Goal: Information Seeking & Learning: Learn about a topic

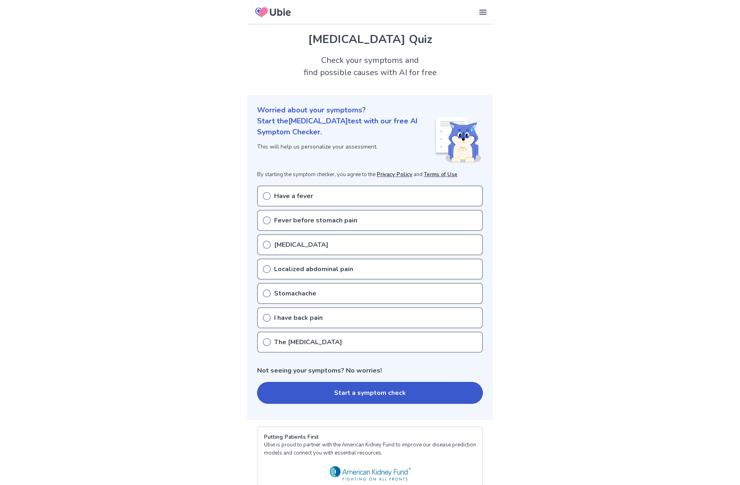
click at [299, 294] on p "Stomachache" at bounding box center [295, 293] width 42 height 10
click at [411, 391] on button "Start a symptom check" at bounding box center [370, 393] width 226 height 22
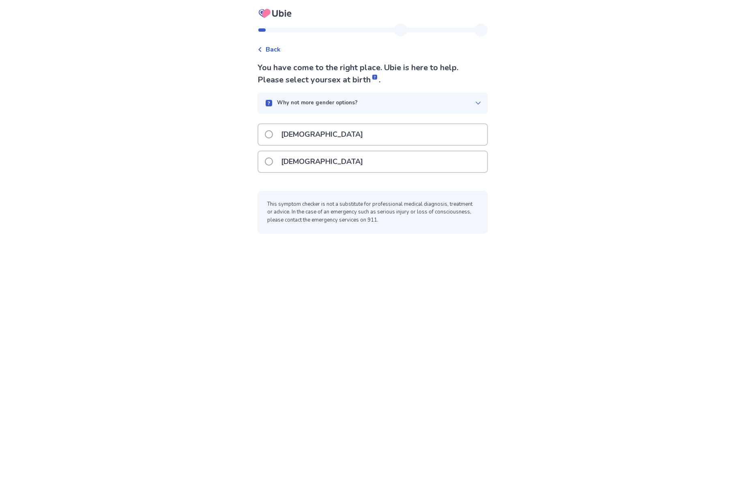
click at [303, 160] on p "Female" at bounding box center [322, 161] width 92 height 21
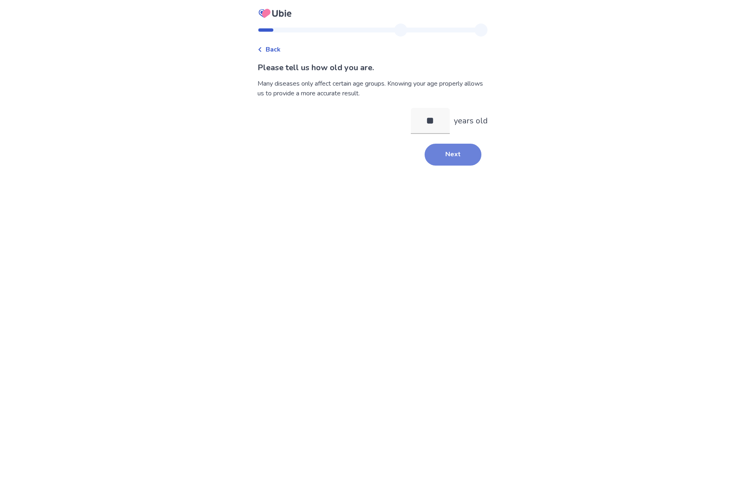
type input "**"
click at [454, 163] on button "Next" at bounding box center [453, 155] width 57 height 22
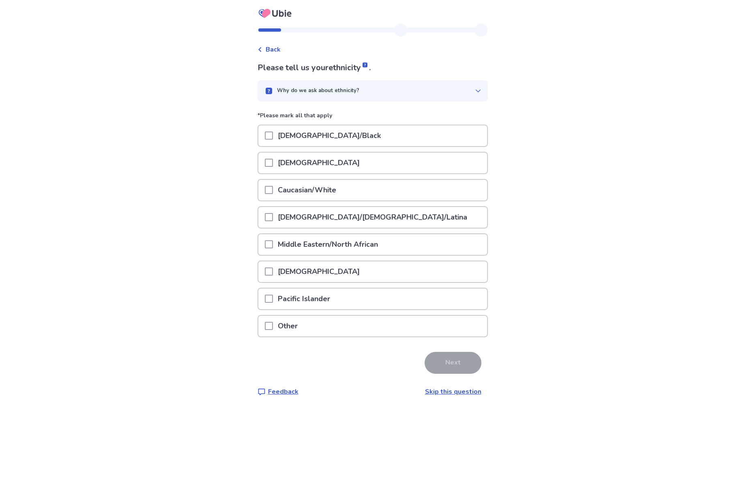
click at [307, 195] on p "Caucasian/White" at bounding box center [307, 190] width 68 height 21
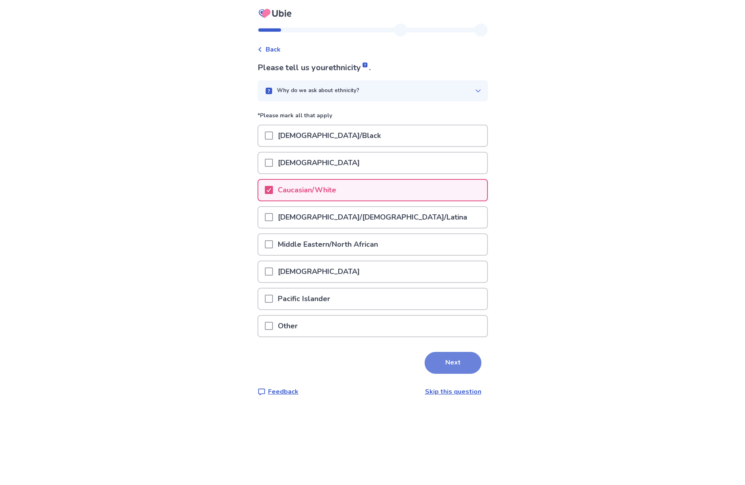
click at [435, 365] on button "Next" at bounding box center [453, 363] width 57 height 22
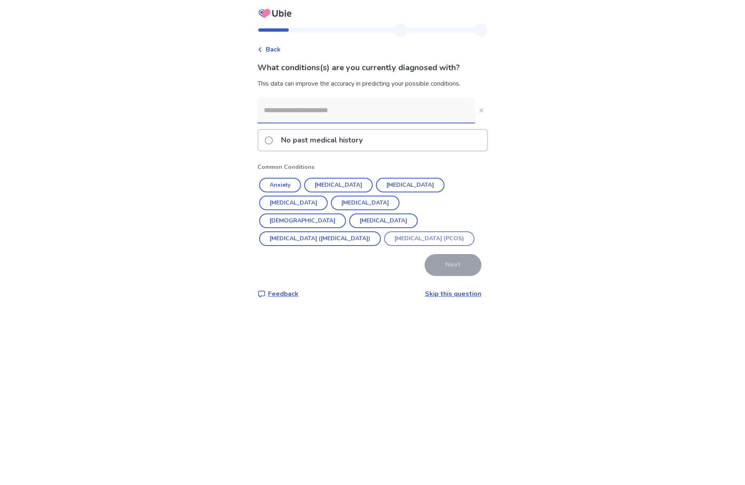
click at [384, 238] on button "Polycystic ovarian syndrome (PCOS)" at bounding box center [429, 238] width 90 height 15
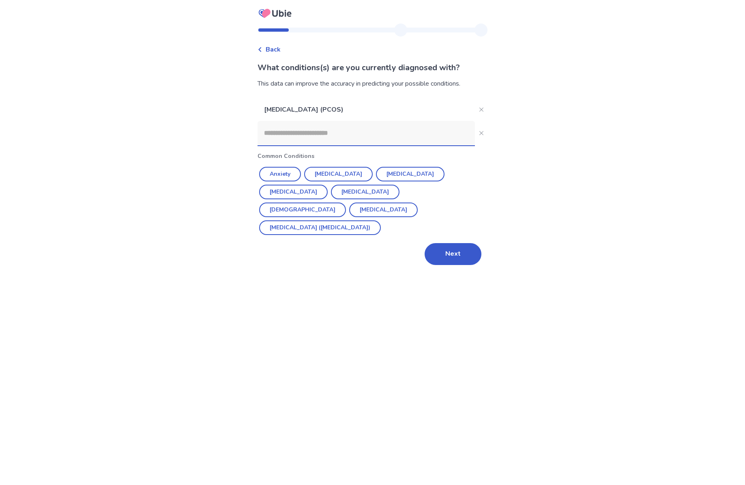
click at [350, 132] on input at bounding box center [365, 133] width 217 height 24
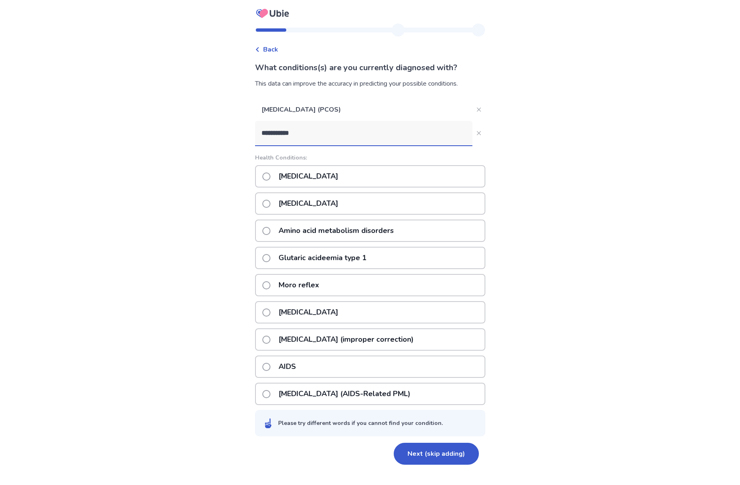
scroll to position [0, 0]
drag, startPoint x: 297, startPoint y: 131, endPoint x: 248, endPoint y: 136, distance: 49.3
click at [248, 136] on div "**********" at bounding box center [370, 242] width 740 height 485
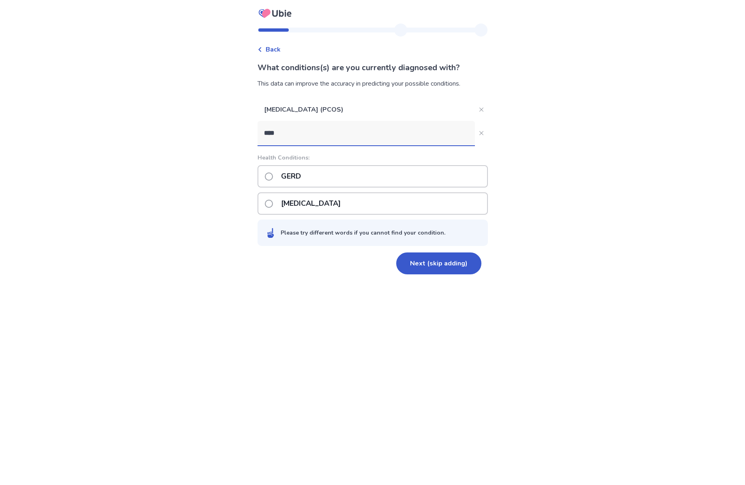
type input "****"
click at [334, 182] on div "GERD" at bounding box center [372, 176] width 230 height 22
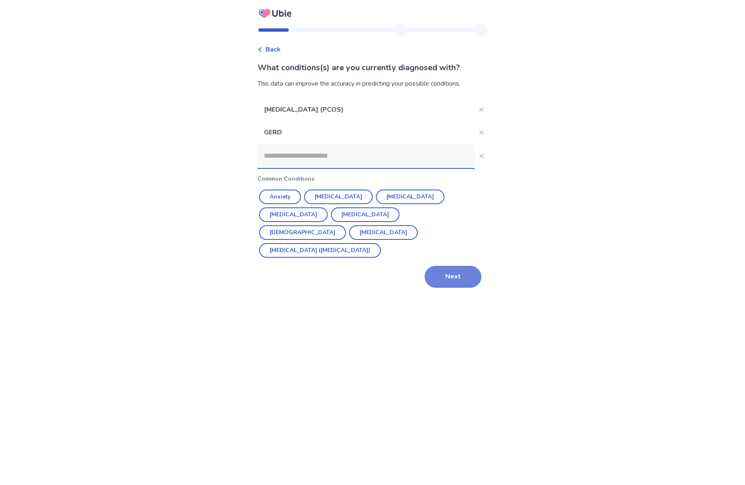
click at [455, 266] on button "Next" at bounding box center [453, 277] width 57 height 22
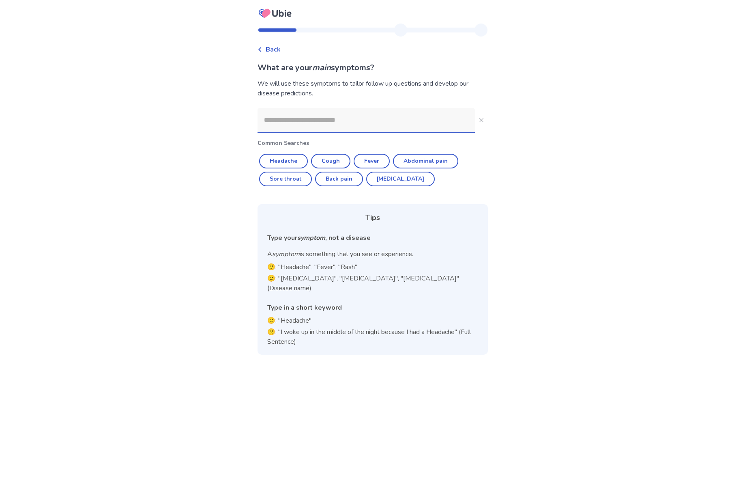
click at [313, 123] on input at bounding box center [365, 120] width 217 height 24
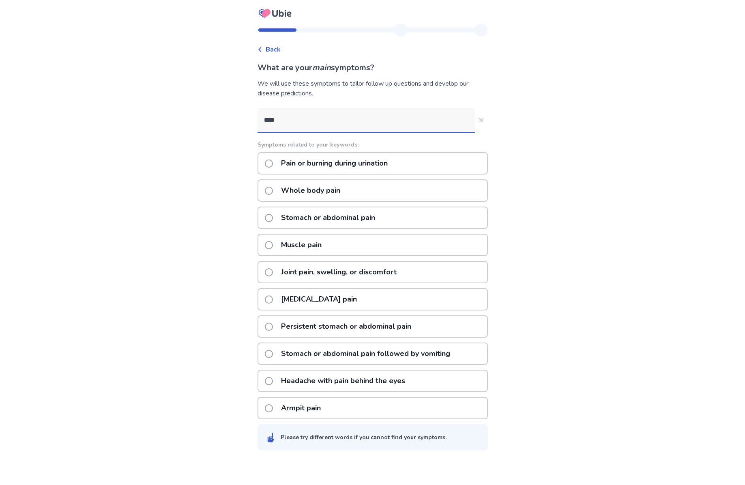
drag, startPoint x: 285, startPoint y: 114, endPoint x: 249, endPoint y: 117, distance: 35.8
click at [249, 117] on div "Back What are your main symptoms? We will use these symptoms to tailor follow u…" at bounding box center [372, 242] width 745 height 485
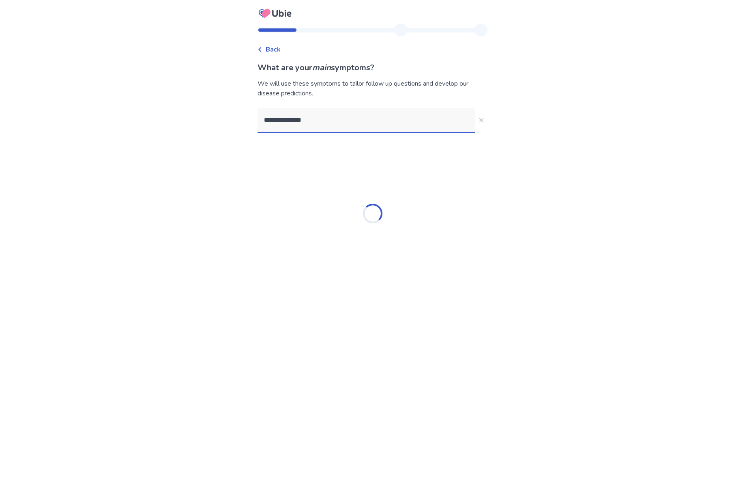
type input "**********"
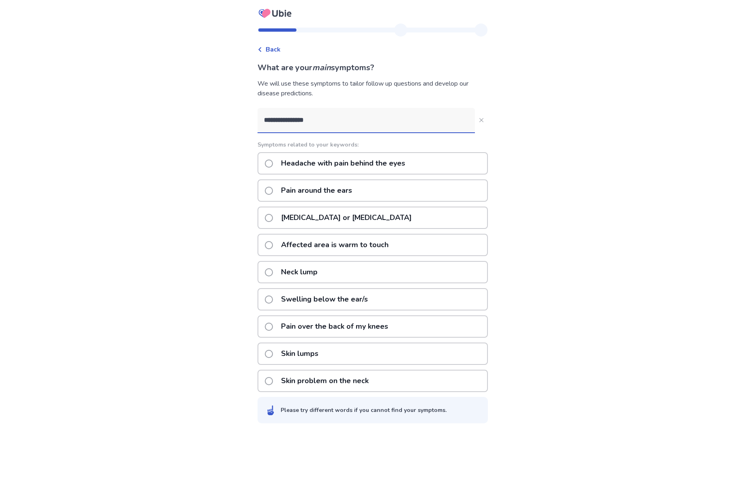
click at [328, 191] on p "Pain around the ears" at bounding box center [316, 190] width 81 height 21
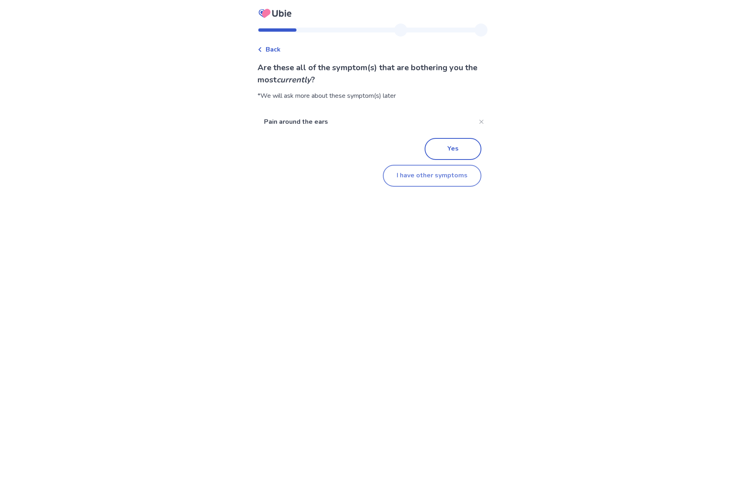
click at [403, 178] on button "I have other symptoms" at bounding box center [432, 176] width 99 height 22
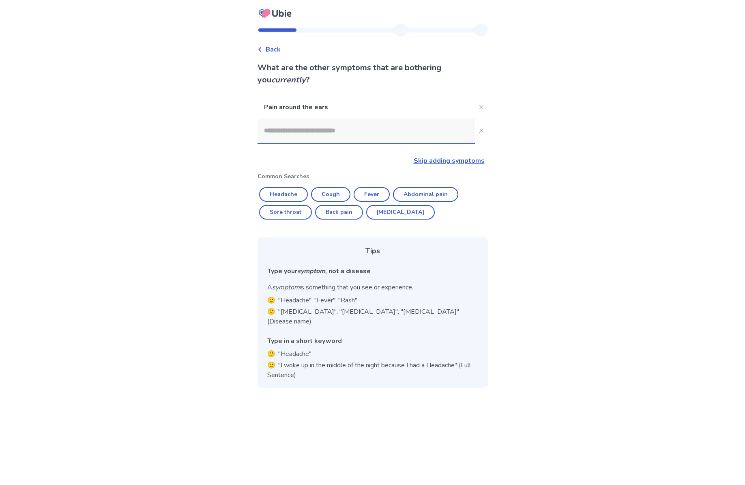
click at [294, 132] on input at bounding box center [365, 130] width 217 height 24
click at [479, 106] on icon "Close" at bounding box center [481, 107] width 4 height 4
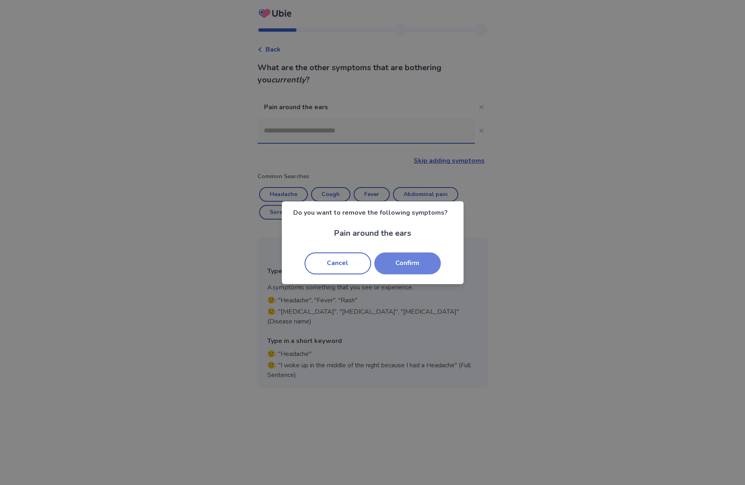
click at [409, 264] on button "Confirm" at bounding box center [407, 263] width 66 height 22
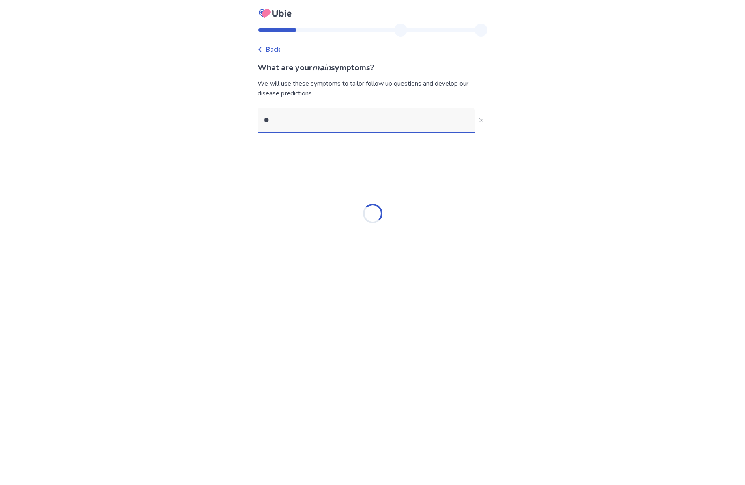
type input "***"
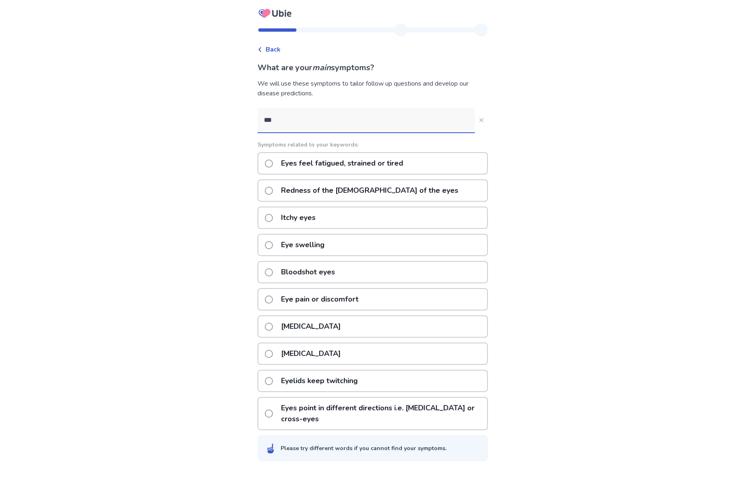
click at [344, 300] on p "Eye pain or discomfort" at bounding box center [319, 299] width 87 height 21
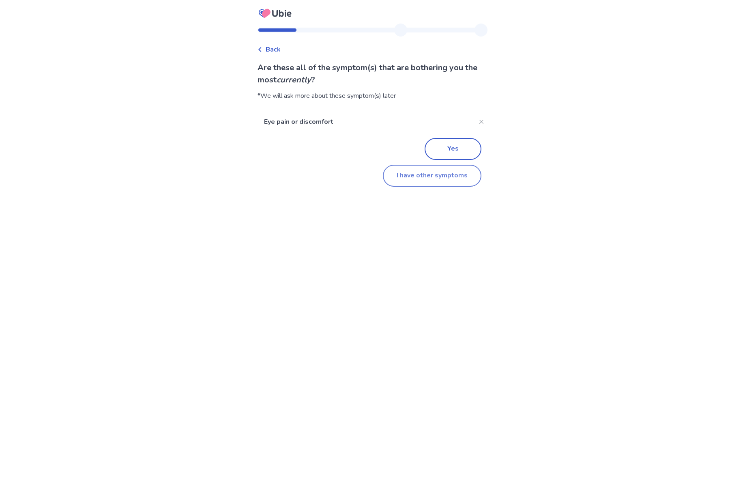
click at [437, 171] on button "I have other symptoms" at bounding box center [432, 176] width 99 height 22
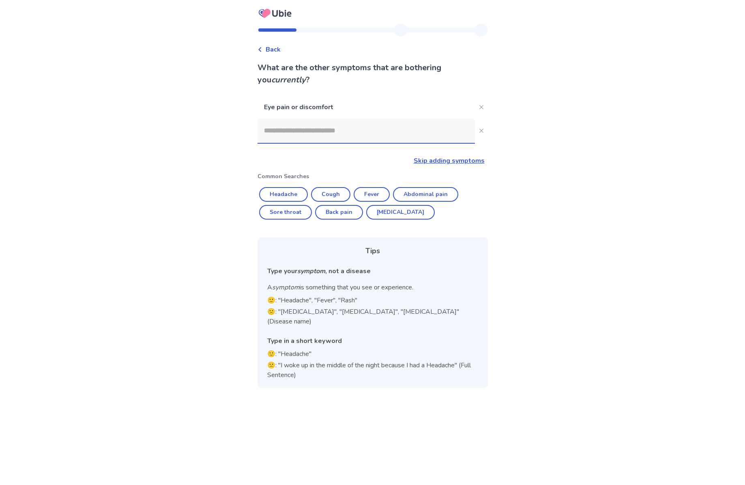
click at [317, 133] on input at bounding box center [365, 130] width 217 height 24
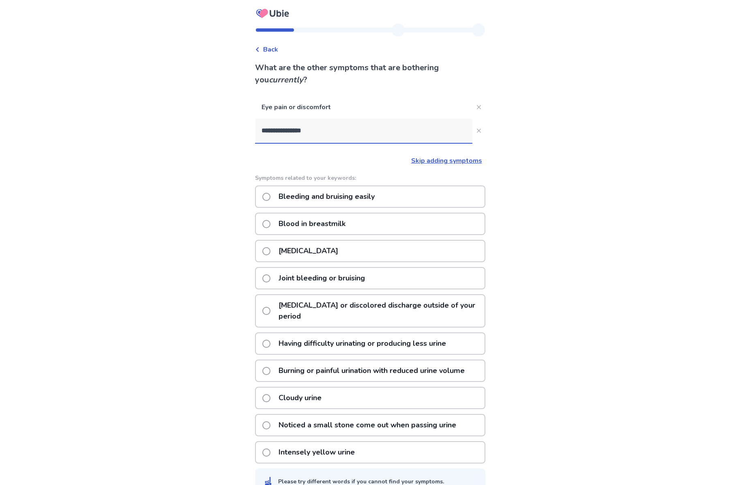
type input "**********"
click at [341, 252] on div "Blood in urine" at bounding box center [370, 251] width 230 height 22
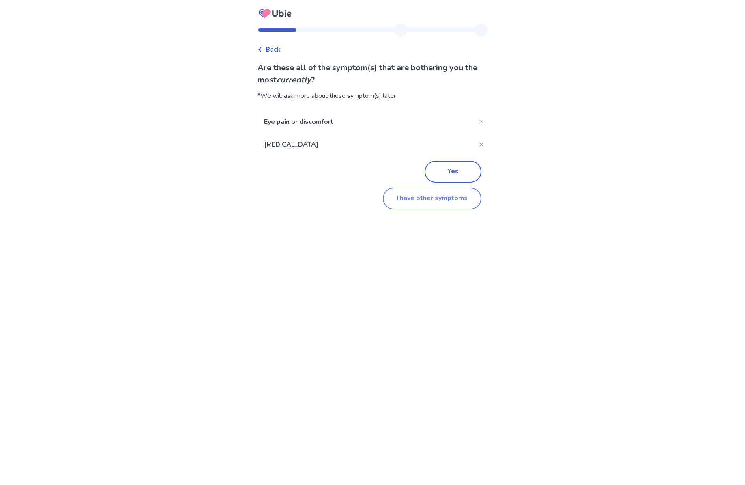
click at [433, 199] on button "I have other symptoms" at bounding box center [432, 198] width 99 height 22
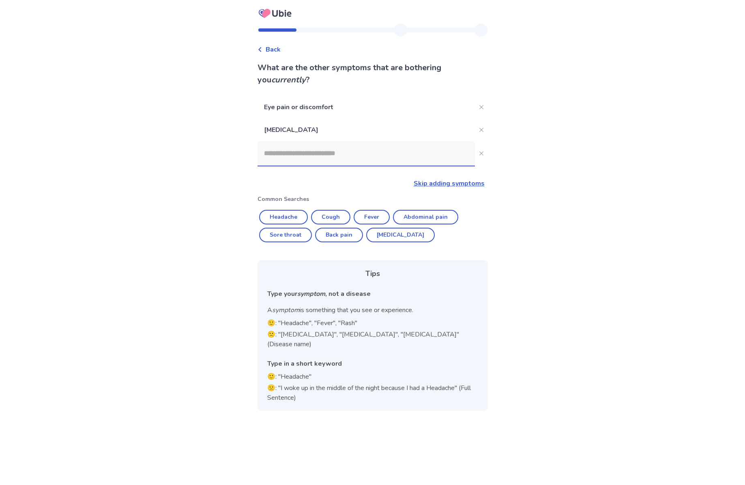
click at [312, 159] on input at bounding box center [365, 153] width 217 height 24
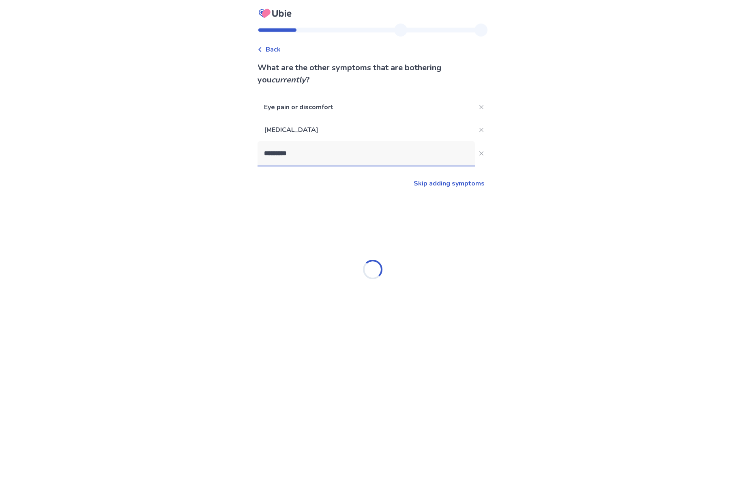
type input "**********"
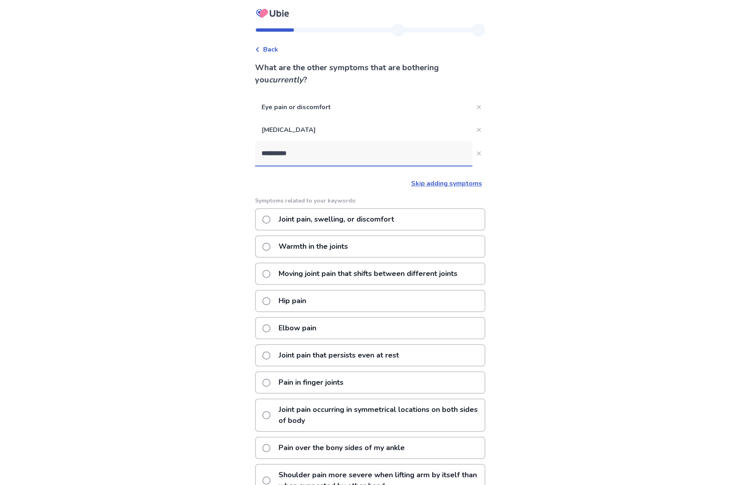
click at [347, 221] on p "Joint pain, swelling, or discomfort" at bounding box center [336, 219] width 125 height 21
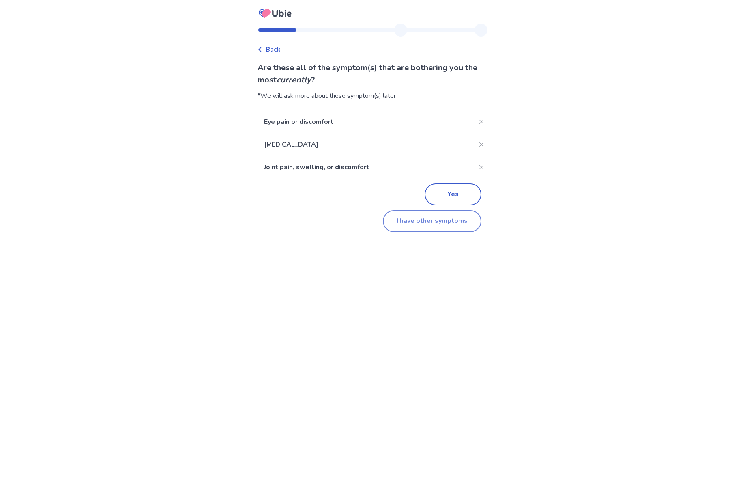
click at [431, 220] on button "I have other symptoms" at bounding box center [432, 221] width 99 height 22
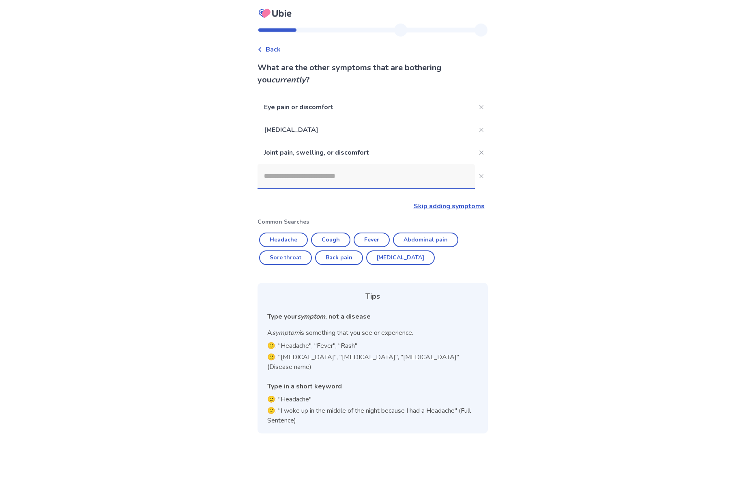
click at [343, 177] on input at bounding box center [365, 176] width 217 height 24
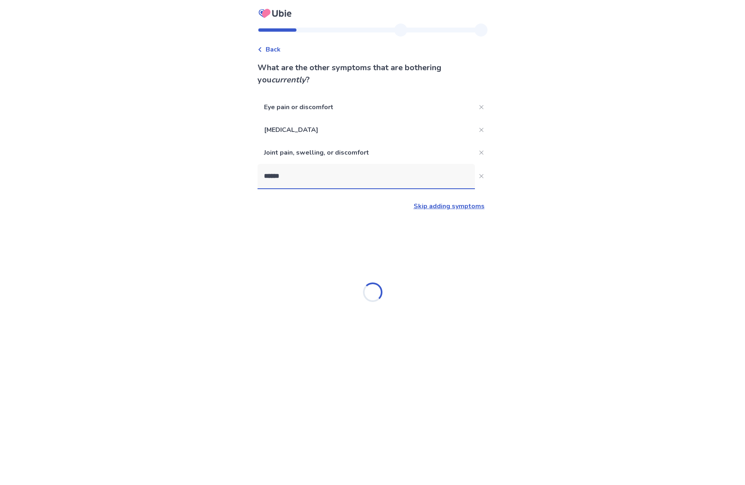
type input "*******"
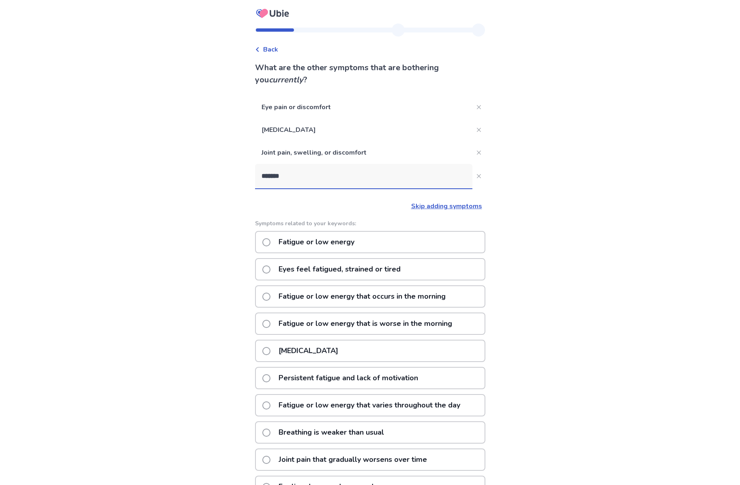
click at [334, 246] on p "Fatigue or low energy" at bounding box center [317, 242] width 86 height 21
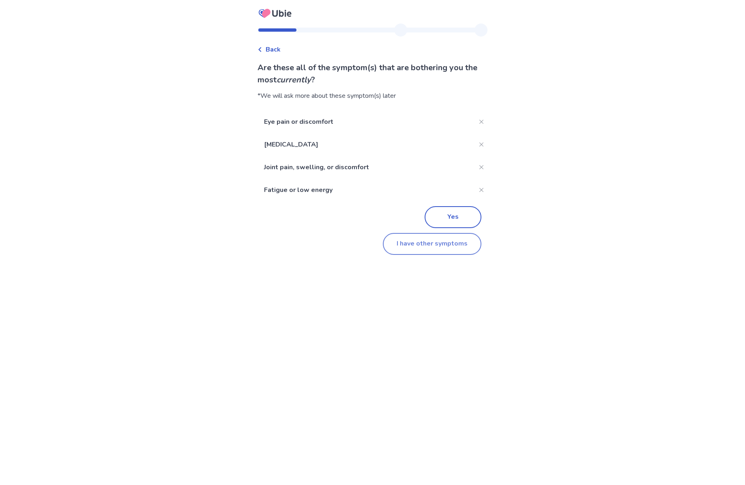
click at [433, 247] on button "I have other symptoms" at bounding box center [432, 244] width 99 height 22
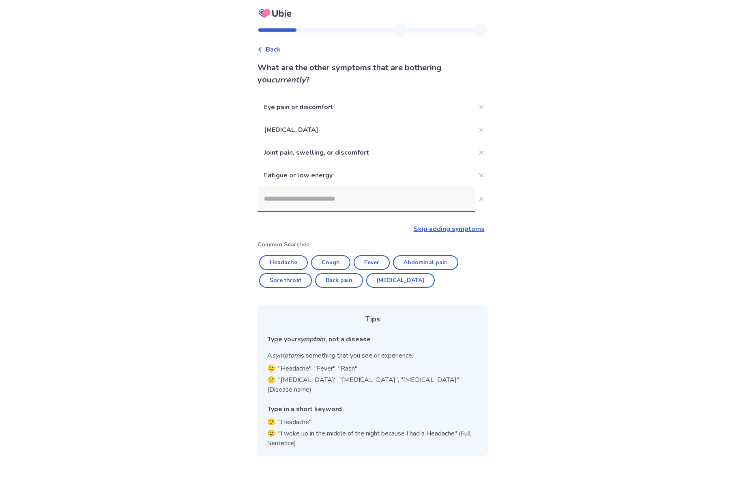
click at [344, 201] on input at bounding box center [365, 199] width 217 height 24
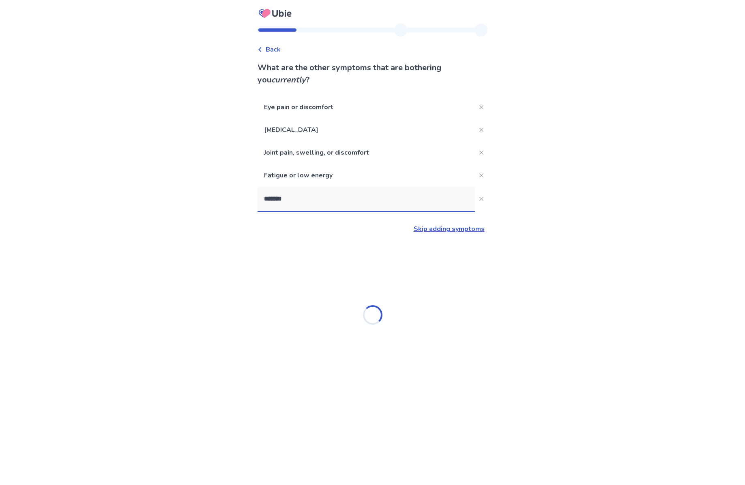
type input "********"
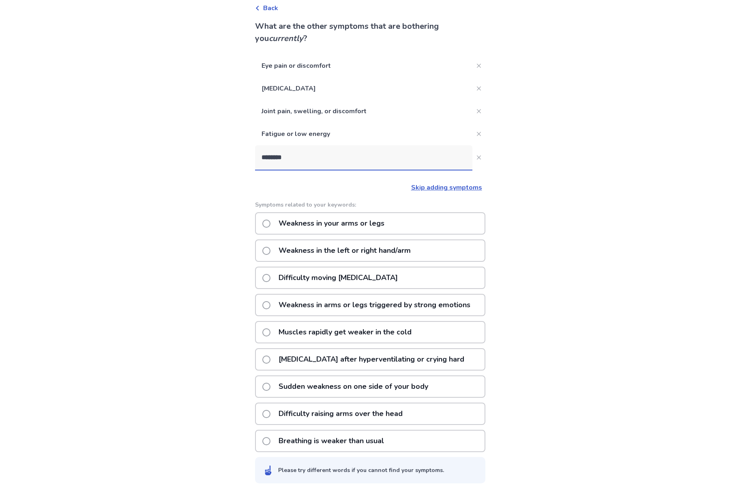
scroll to position [49, 0]
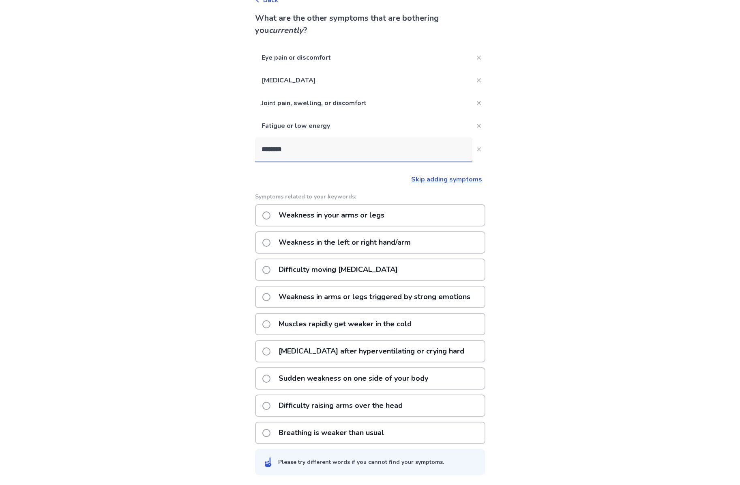
click at [379, 216] on p "Weakness in your arms or legs" at bounding box center [332, 215] width 116 height 21
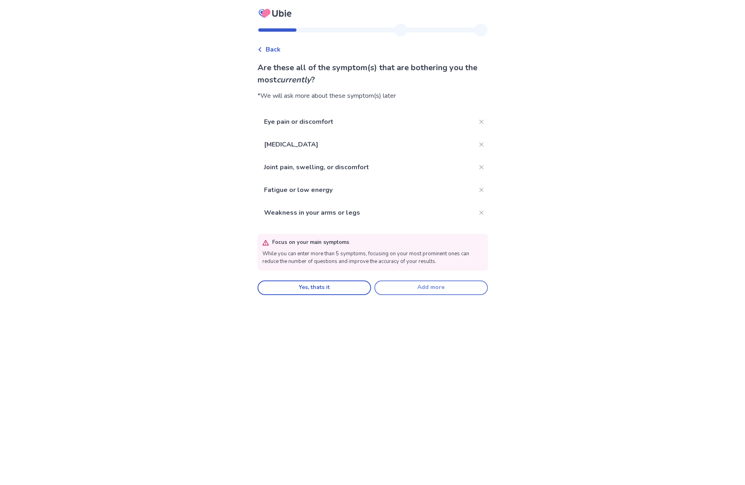
click at [385, 293] on button "Add more" at bounding box center [431, 287] width 114 height 15
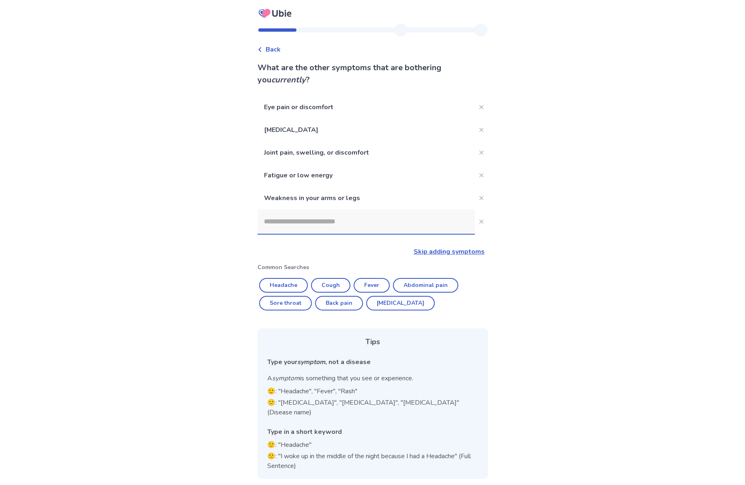
click at [322, 217] on input at bounding box center [365, 221] width 217 height 24
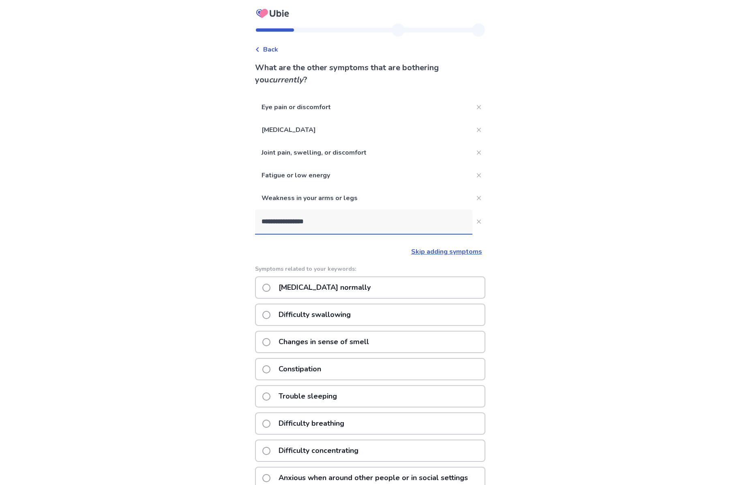
type input "**********"
click at [374, 455] on div "Difficulty concentrating" at bounding box center [370, 450] width 230 height 22
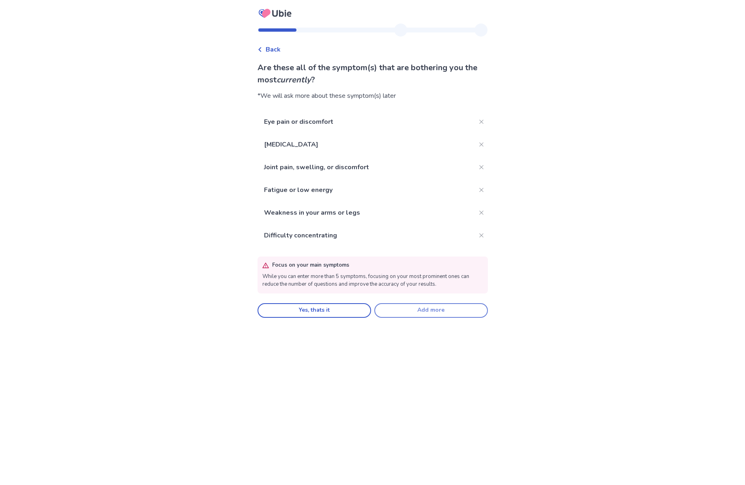
click at [448, 309] on button "Add more" at bounding box center [431, 310] width 114 height 15
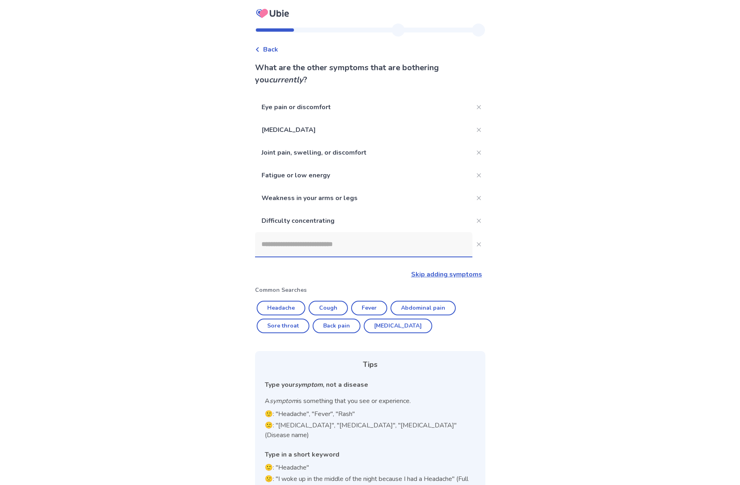
click at [321, 255] on input at bounding box center [363, 244] width 217 height 24
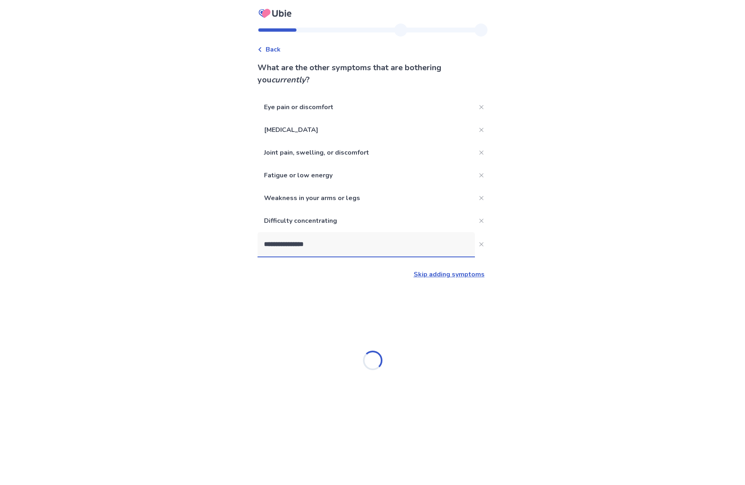
type input "**********"
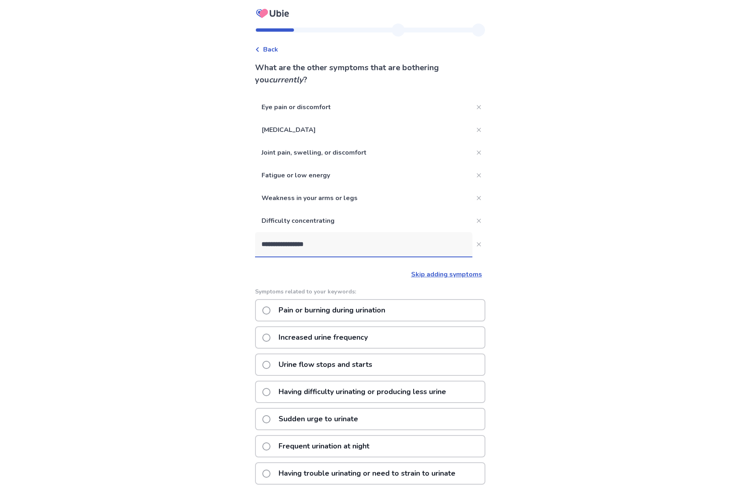
click at [332, 335] on p "Increased urine frequency" at bounding box center [323, 337] width 99 height 21
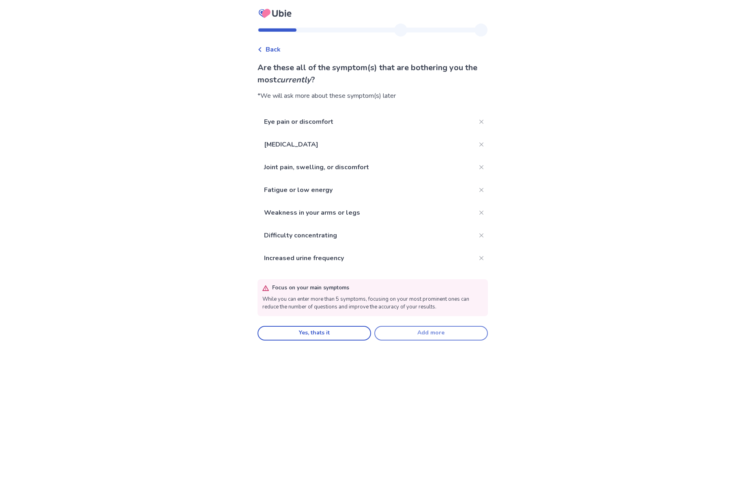
click at [435, 340] on button "Add more" at bounding box center [431, 333] width 114 height 15
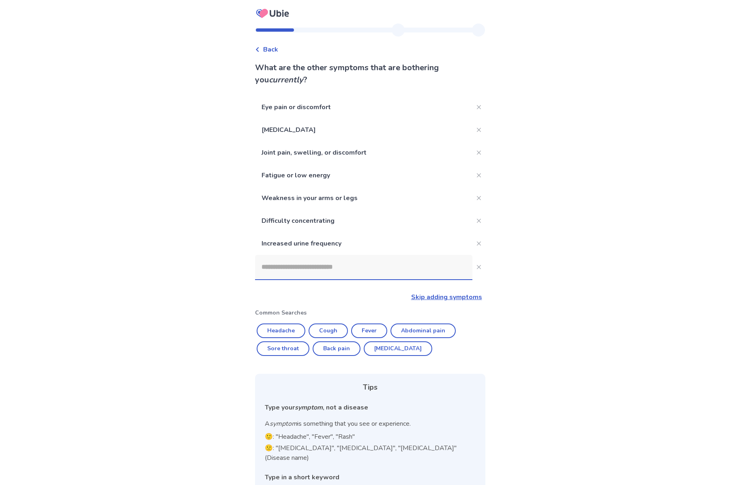
click at [334, 262] on input at bounding box center [363, 267] width 217 height 24
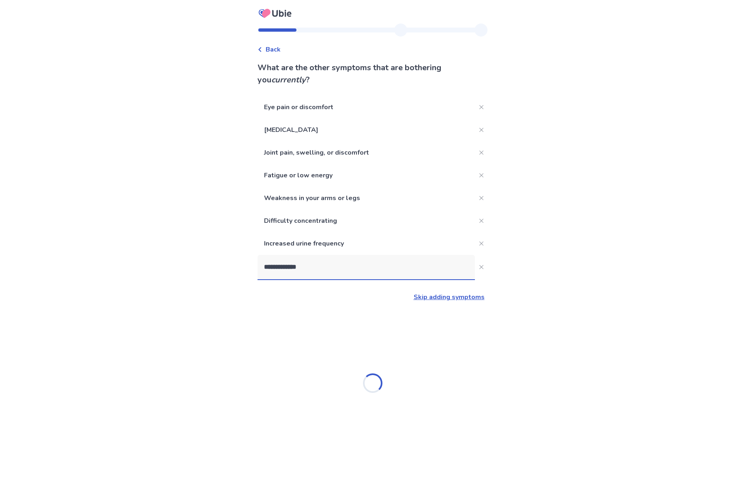
type input "**********"
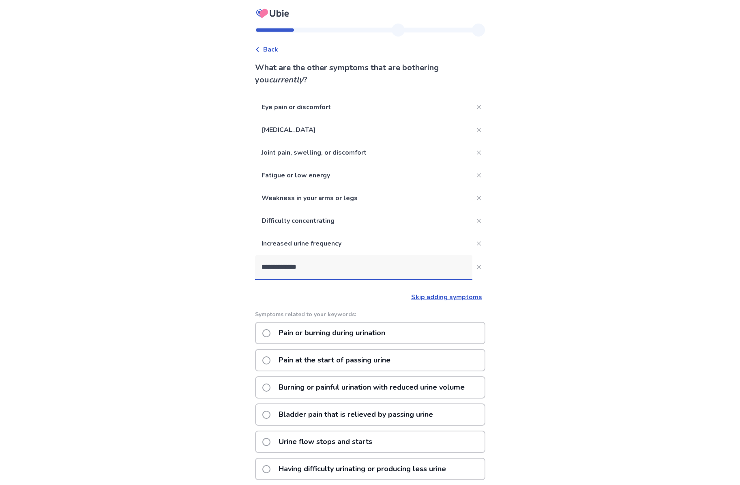
click at [372, 333] on p "Pain or burning during urination" at bounding box center [332, 332] width 116 height 21
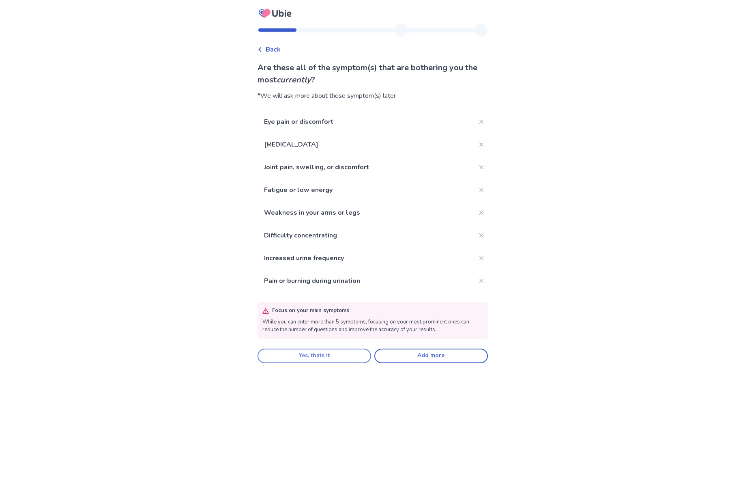
click at [336, 352] on button "Yes, thats it" at bounding box center [314, 355] width 114 height 15
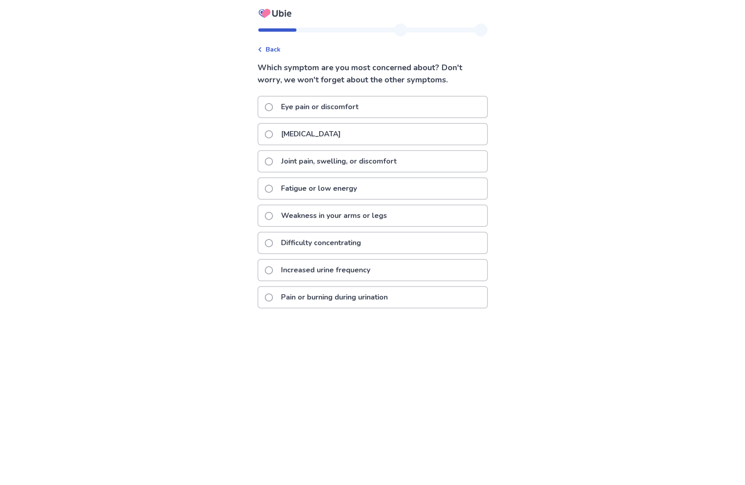
click at [324, 161] on p "Joint pain, swelling, or discomfort" at bounding box center [338, 161] width 125 height 21
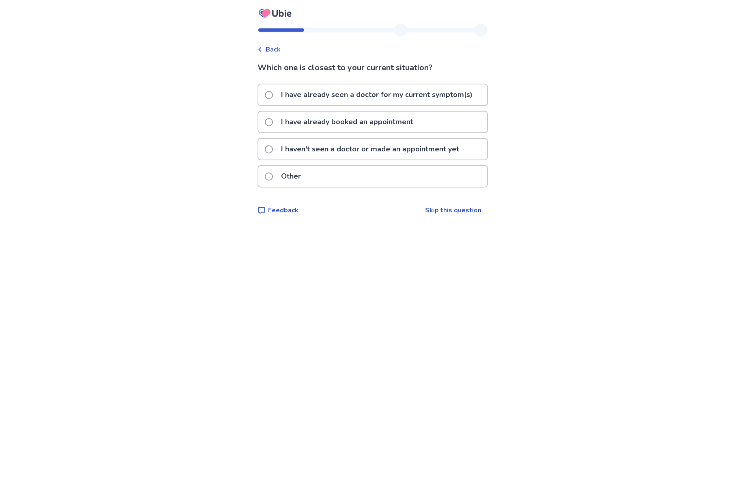
click at [362, 94] on p "I have already seen a doctor for my current symptom(s)" at bounding box center [376, 94] width 201 height 21
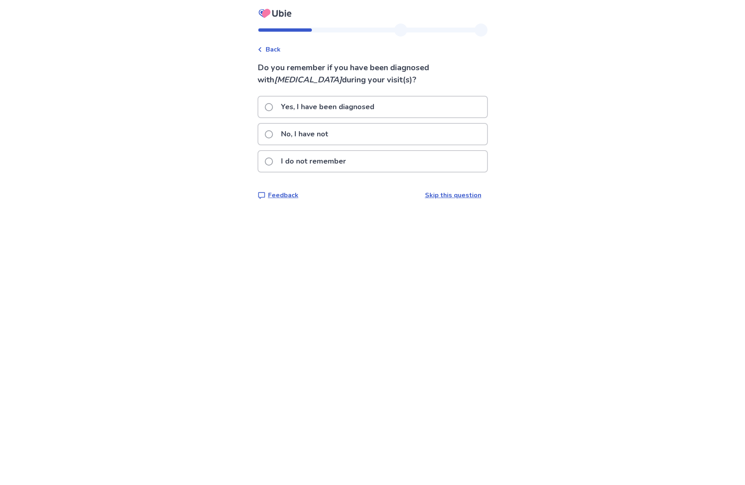
click at [333, 133] on p "No, I have not" at bounding box center [304, 134] width 57 height 21
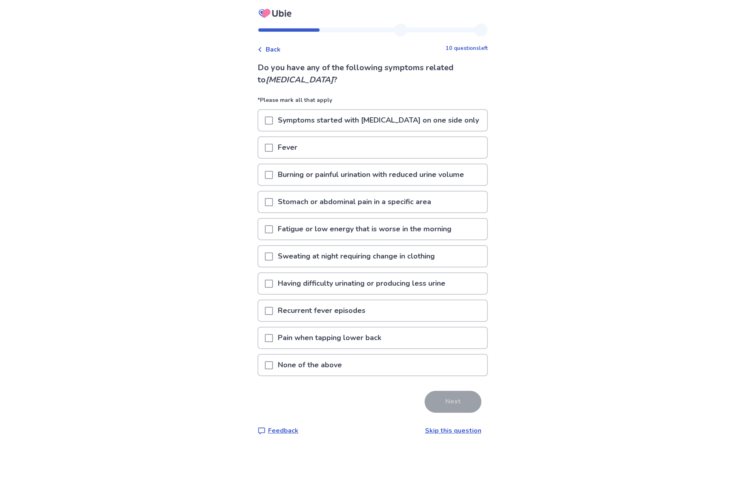
drag, startPoint x: 272, startPoint y: 229, endPoint x: 229, endPoint y: 234, distance: 43.2
click at [229, 234] on div "Back 10 questions left Do you have any of the following symptoms related to acu…" at bounding box center [372, 242] width 745 height 485
click at [272, 364] on span at bounding box center [269, 365] width 8 height 8
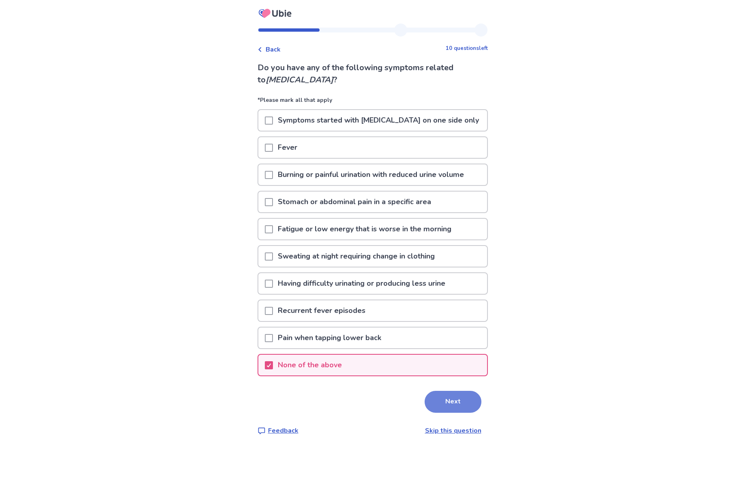
click at [450, 403] on button "Next" at bounding box center [453, 401] width 57 height 22
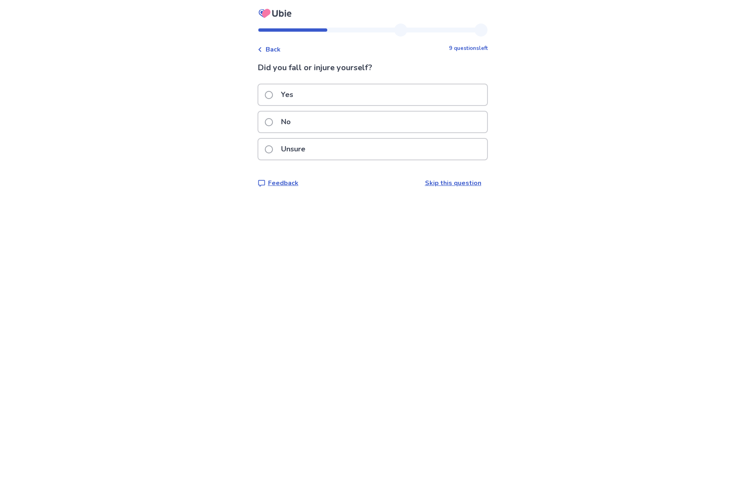
click at [304, 126] on div "No" at bounding box center [372, 121] width 229 height 21
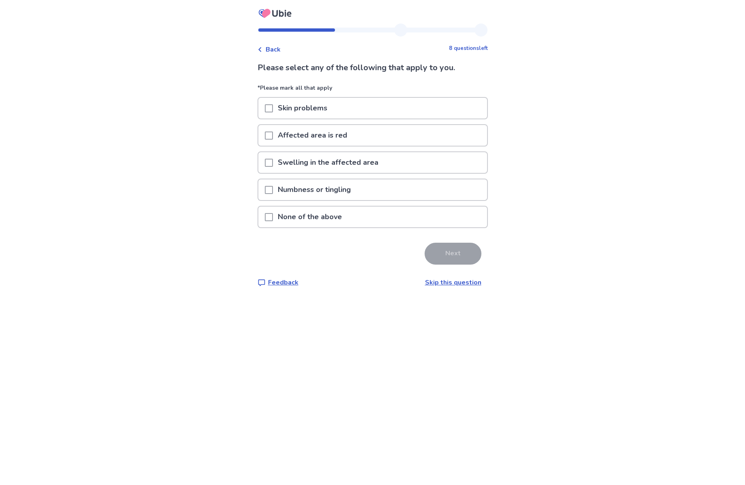
click at [273, 215] on span at bounding box center [269, 217] width 8 height 8
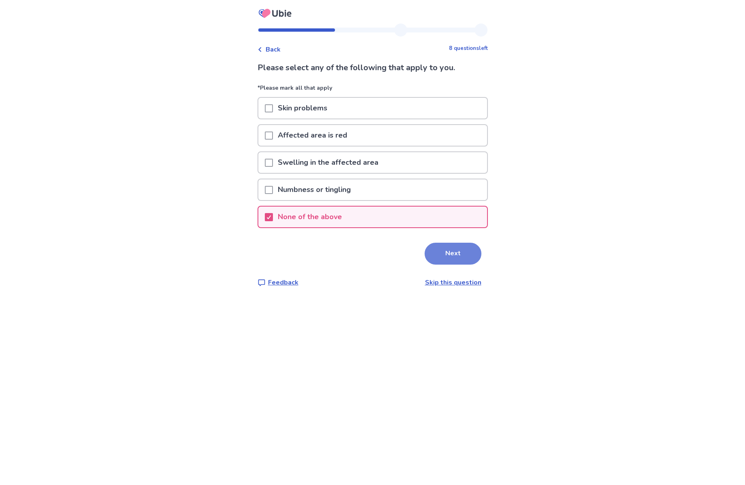
click at [438, 260] on button "Next" at bounding box center [453, 253] width 57 height 22
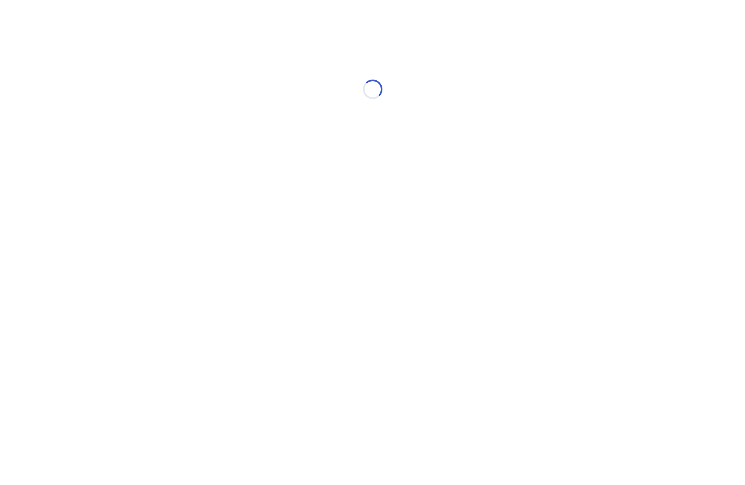
select select "*"
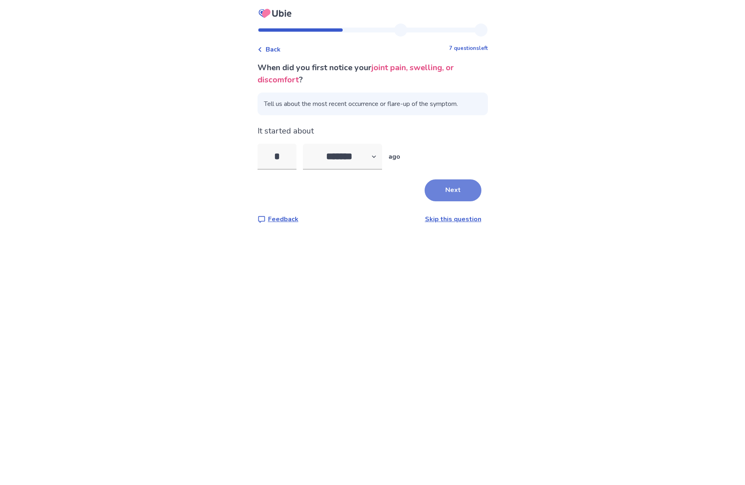
type input "*"
click at [452, 190] on button "Next" at bounding box center [453, 190] width 57 height 22
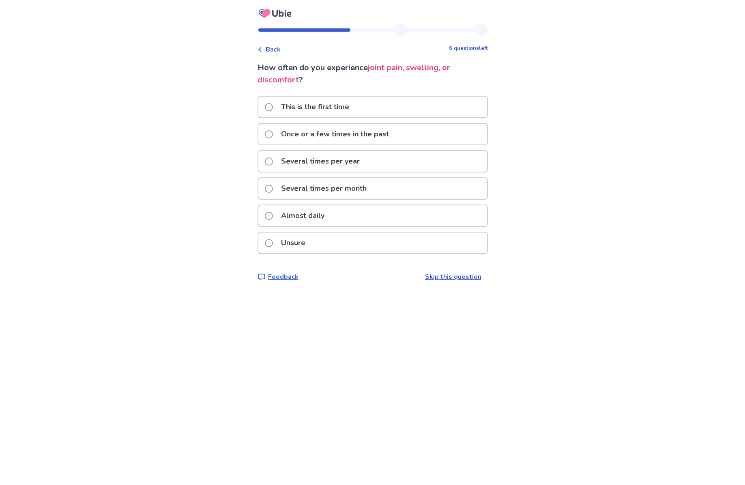
click at [301, 138] on p "Once or a few times in the past" at bounding box center [335, 134] width 118 height 21
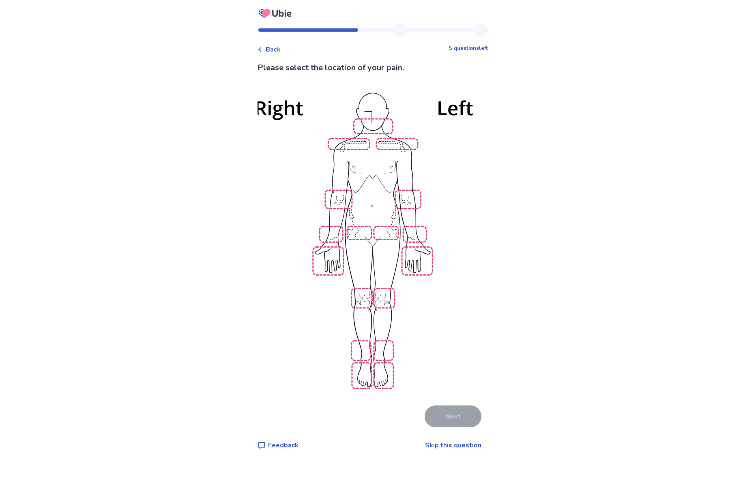
click at [367, 291] on img at bounding box center [372, 240] width 461 height 312
click at [384, 293] on img at bounding box center [372, 240] width 461 height 312
click at [442, 405] on button "Next" at bounding box center [453, 416] width 57 height 22
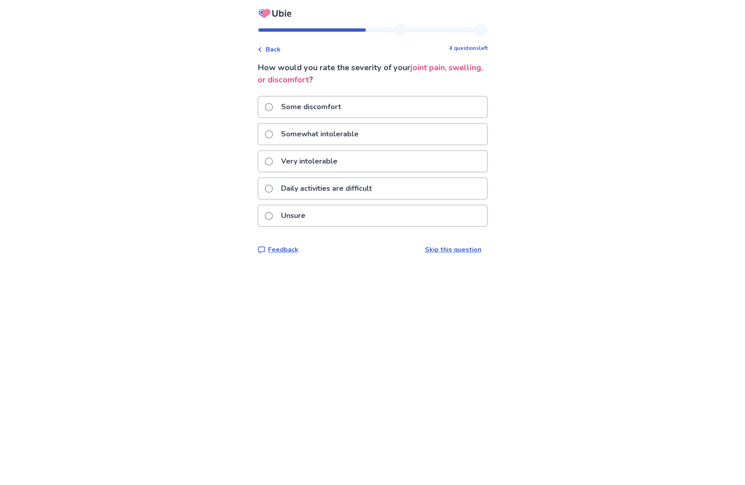
click at [349, 134] on p "Somewhat intolerable" at bounding box center [319, 134] width 87 height 21
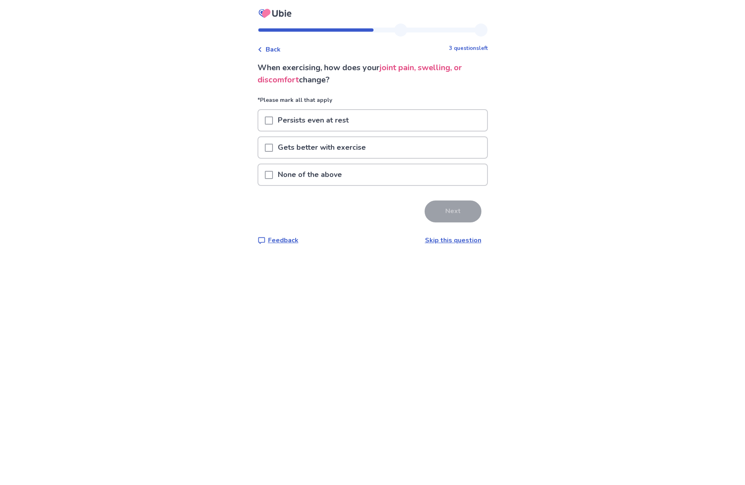
click at [273, 175] on span at bounding box center [269, 175] width 8 height 8
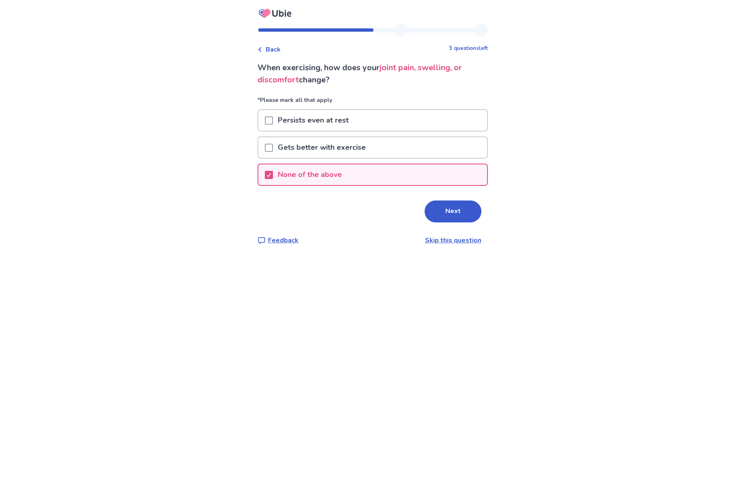
click at [271, 120] on span at bounding box center [269, 120] width 8 height 8
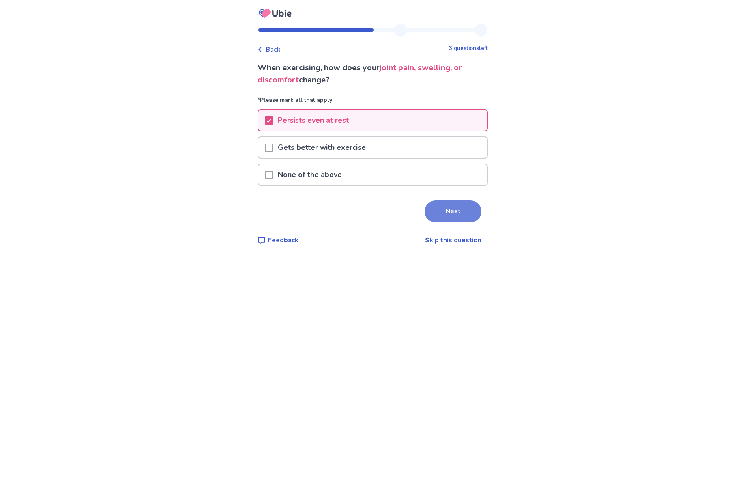
click at [448, 213] on button "Next" at bounding box center [453, 211] width 57 height 22
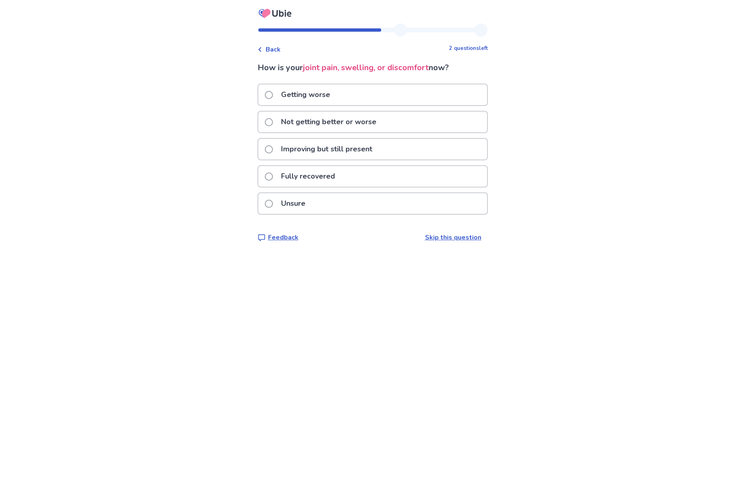
click at [288, 122] on p "Not getting better or worse" at bounding box center [328, 121] width 105 height 21
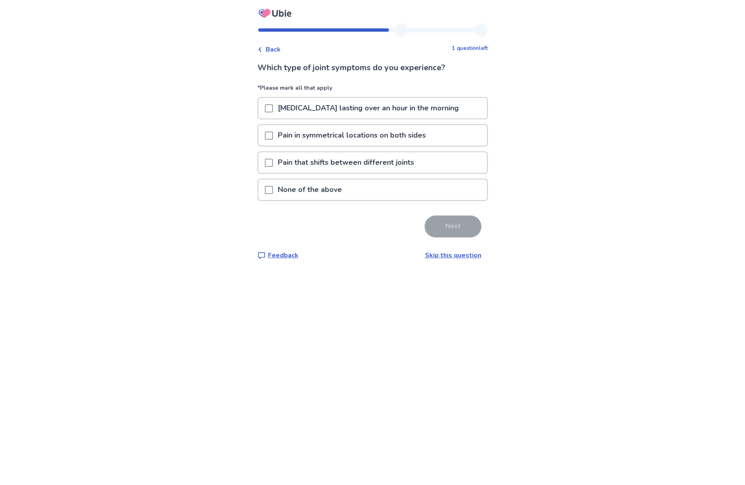
click at [272, 137] on span at bounding box center [269, 135] width 8 height 8
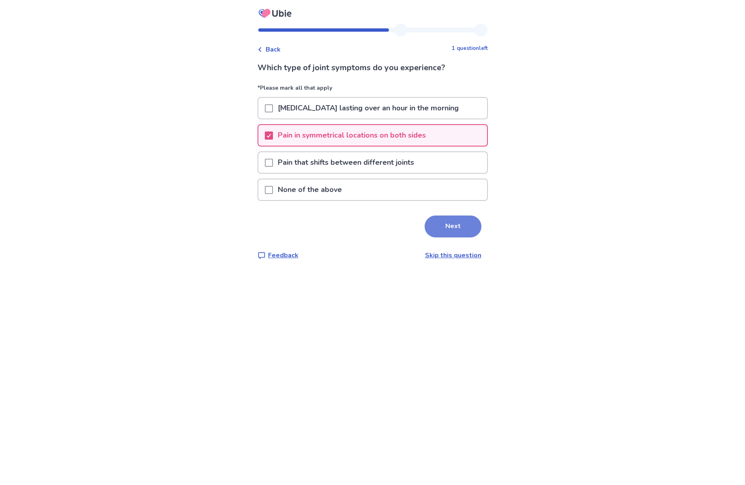
click at [447, 232] on button "Next" at bounding box center [453, 226] width 57 height 22
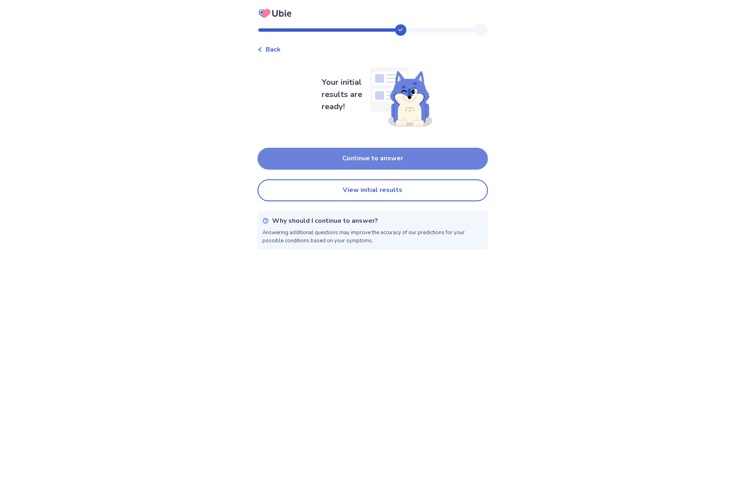
click at [338, 158] on button "Continue to answer" at bounding box center [372, 159] width 230 height 22
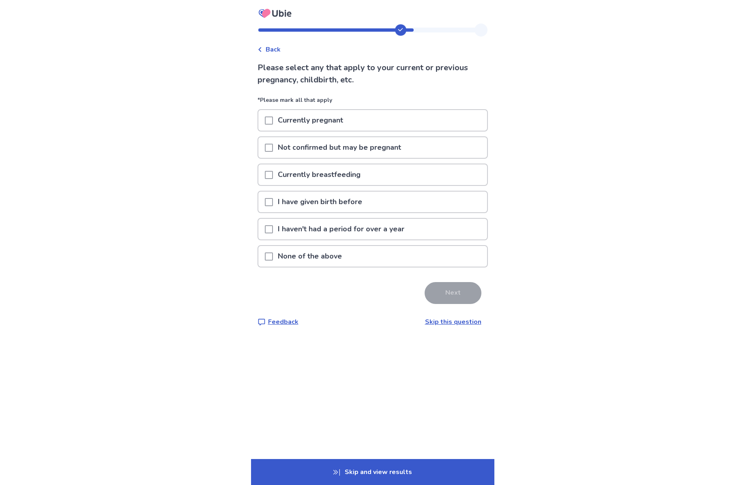
click at [272, 253] on span at bounding box center [269, 256] width 8 height 8
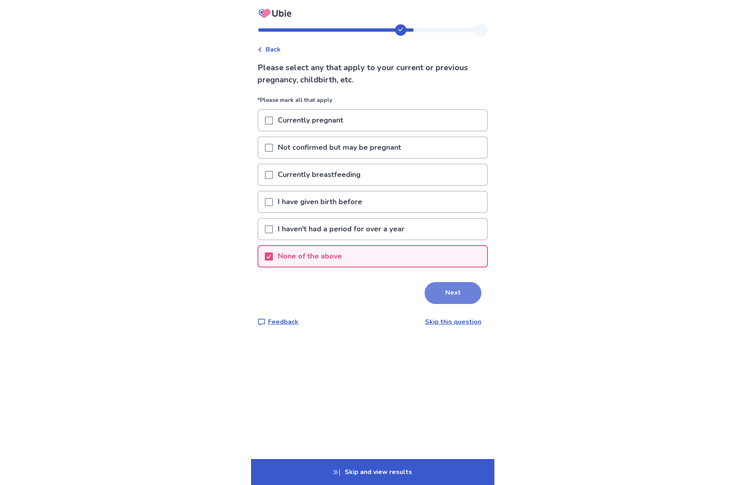
click at [448, 292] on button "Next" at bounding box center [453, 293] width 57 height 22
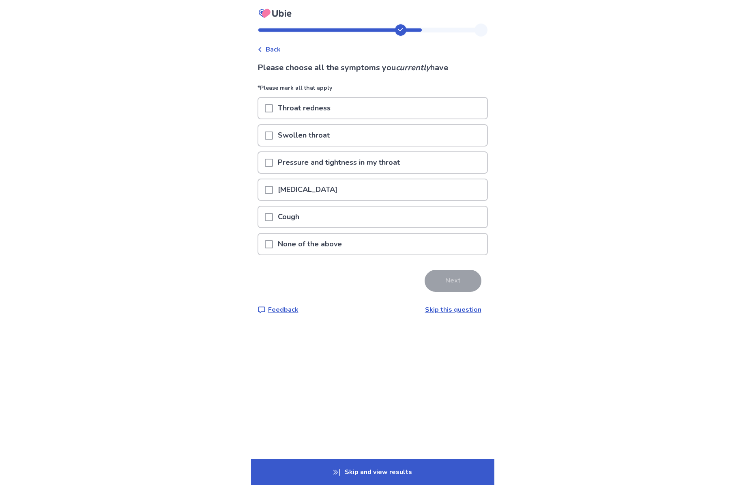
click at [273, 244] on span at bounding box center [269, 244] width 8 height 8
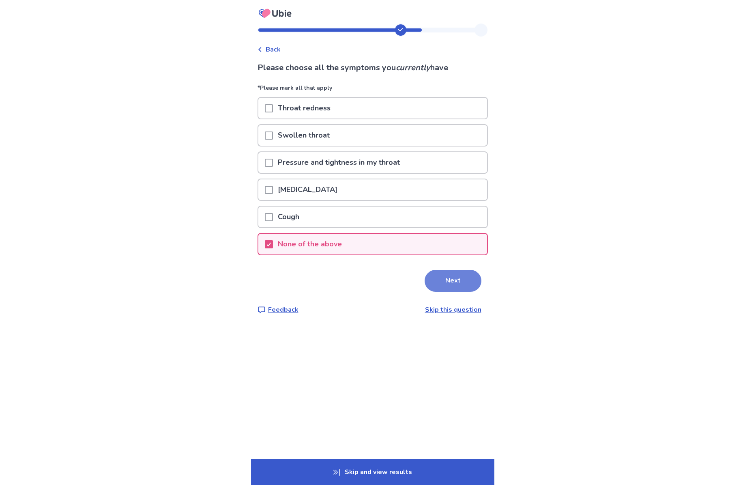
click at [441, 288] on button "Next" at bounding box center [453, 281] width 57 height 22
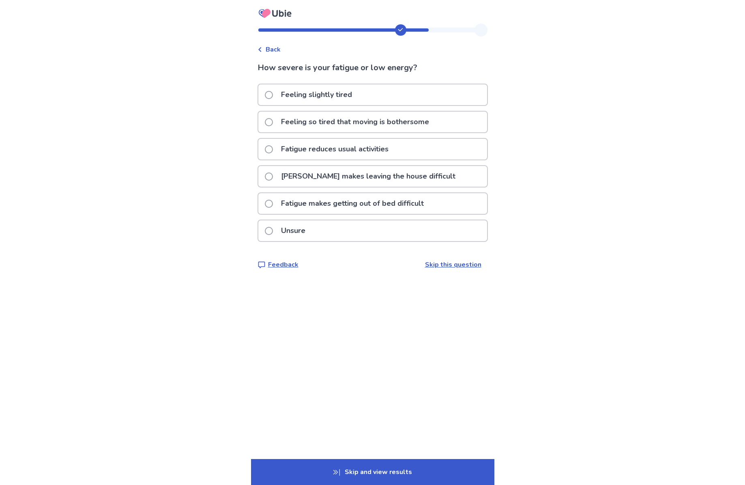
click at [273, 123] on span at bounding box center [269, 122] width 8 height 8
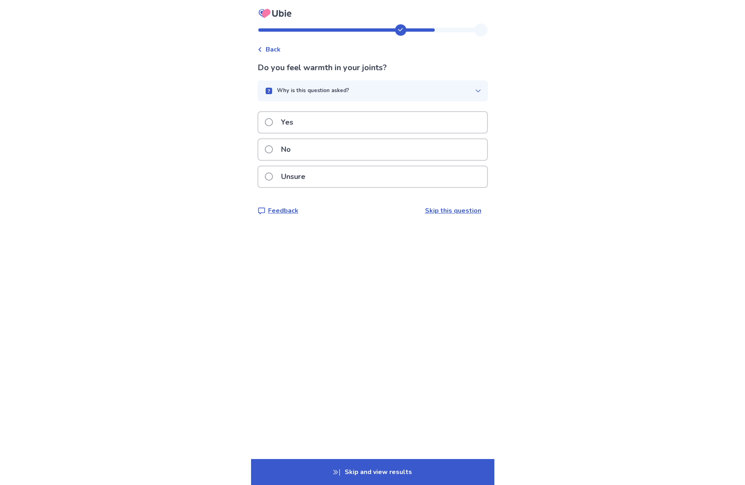
click at [315, 176] on div "Unsure" at bounding box center [372, 176] width 229 height 21
click at [336, 153] on div "No" at bounding box center [372, 149] width 229 height 21
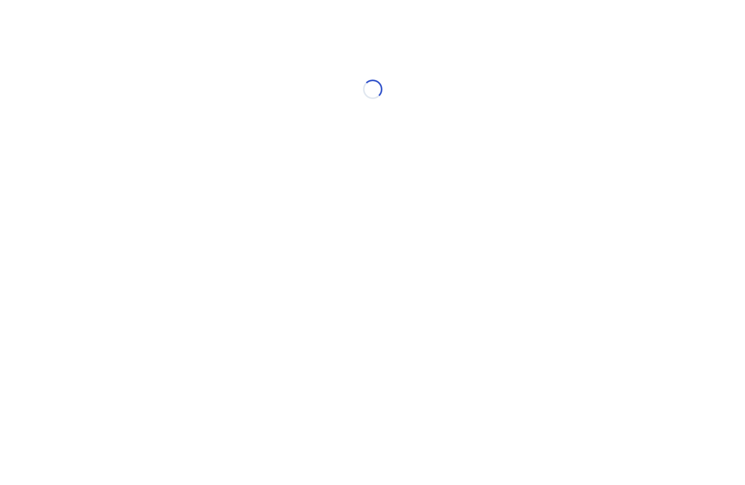
select select "*"
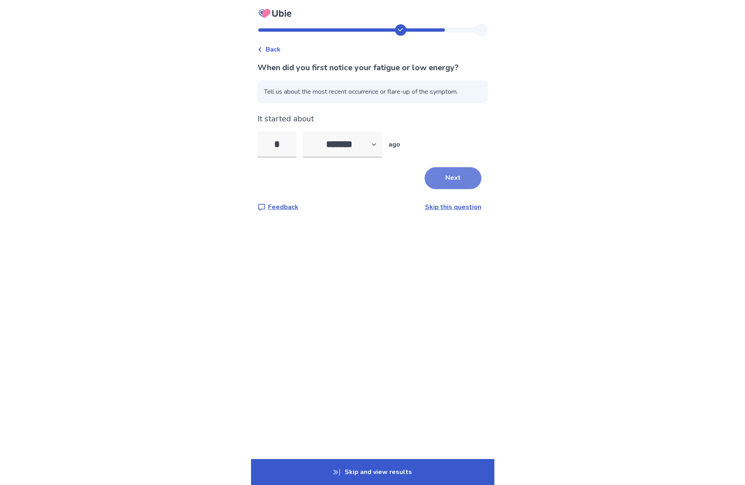
type input "*"
click at [435, 181] on button "Next" at bounding box center [453, 178] width 57 height 22
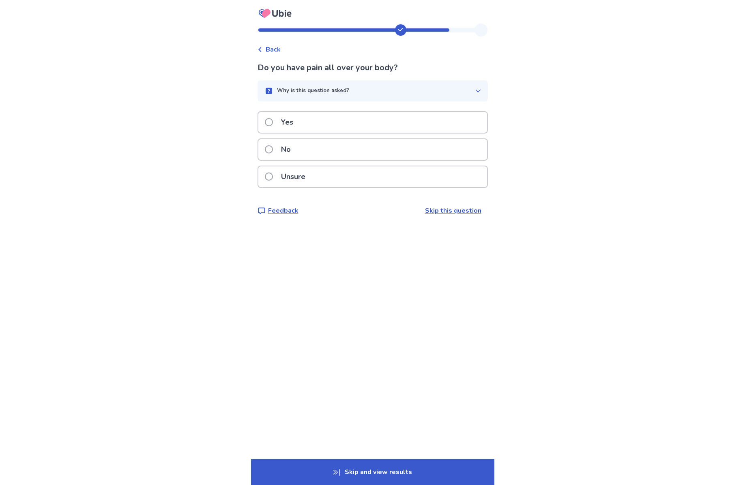
click at [313, 150] on div "No" at bounding box center [372, 149] width 229 height 21
click at [330, 146] on div "No" at bounding box center [372, 149] width 229 height 21
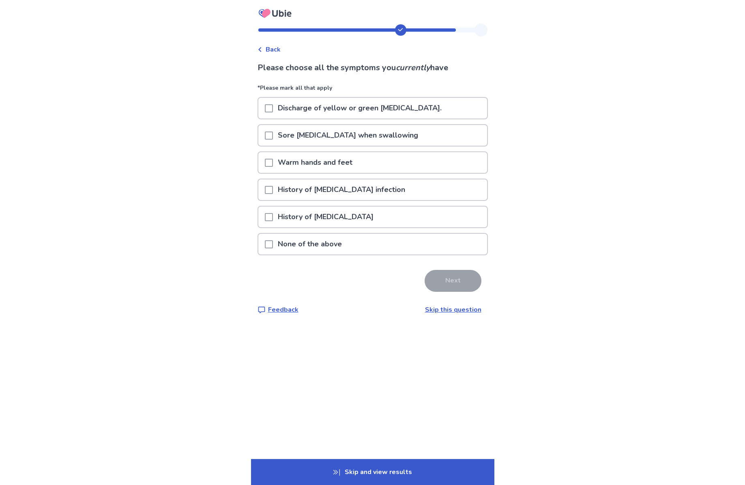
click at [265, 248] on div "None of the above" at bounding box center [372, 244] width 229 height 21
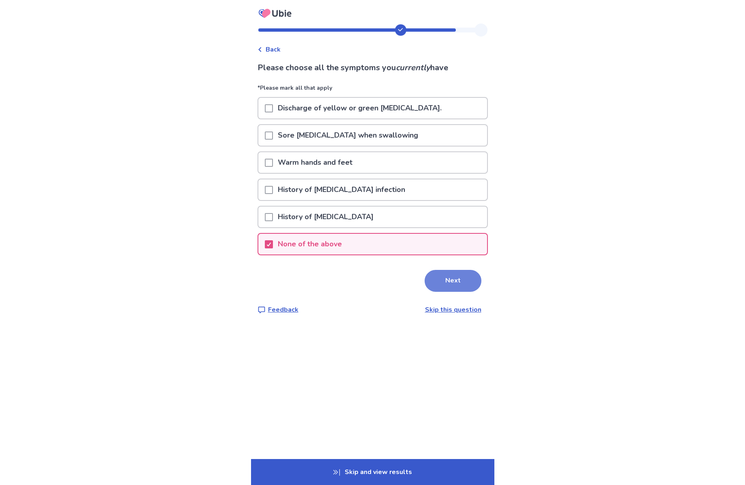
click at [448, 281] on button "Next" at bounding box center [453, 281] width 57 height 22
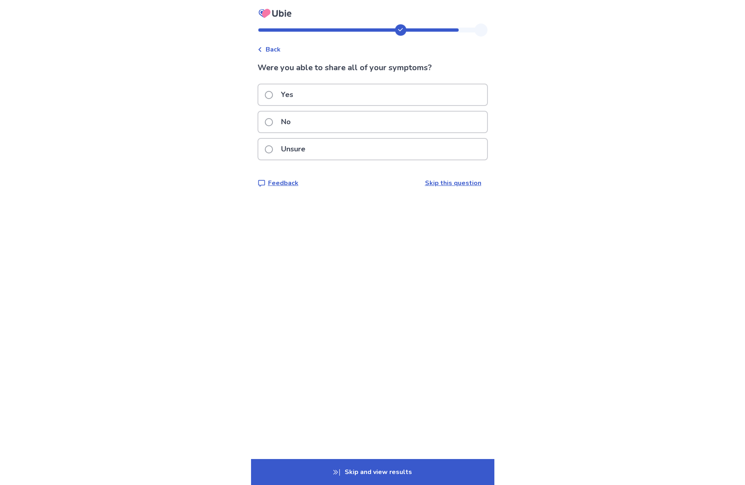
click at [310, 95] on div "Yes" at bounding box center [372, 94] width 229 height 21
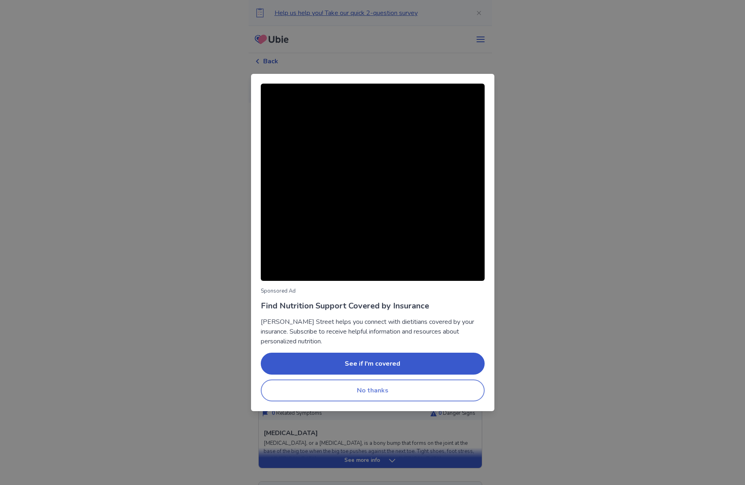
click at [405, 388] on button "No thanks" at bounding box center [373, 390] width 224 height 22
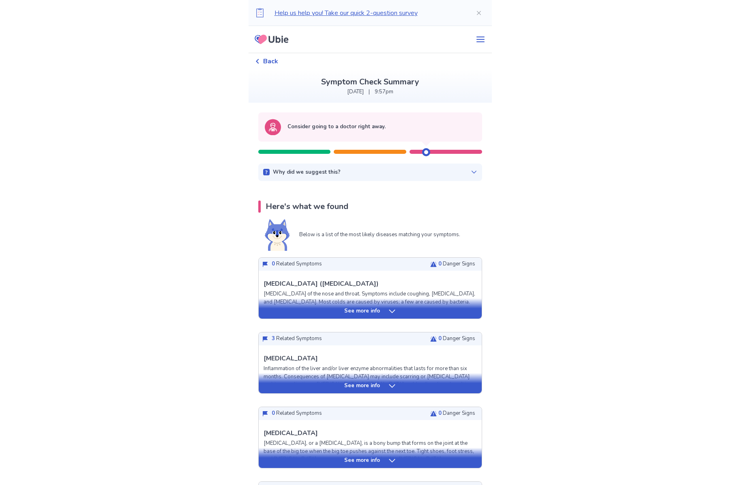
click at [471, 174] on icon at bounding box center [474, 172] width 6 height 6
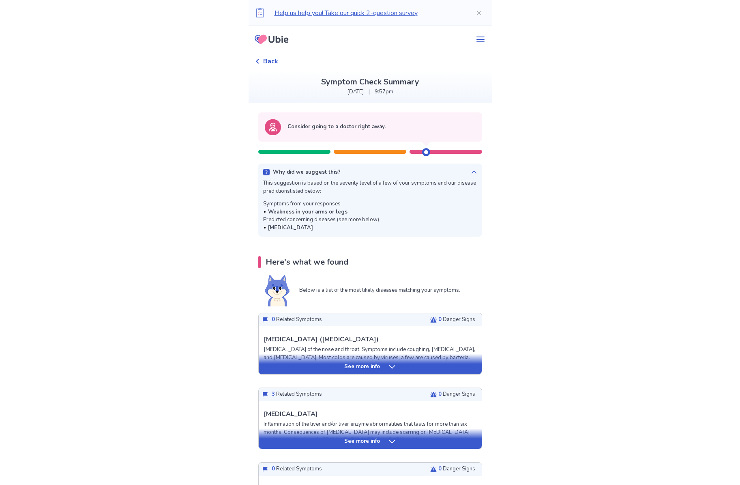
click at [471, 172] on icon at bounding box center [473, 172] width 5 height 3
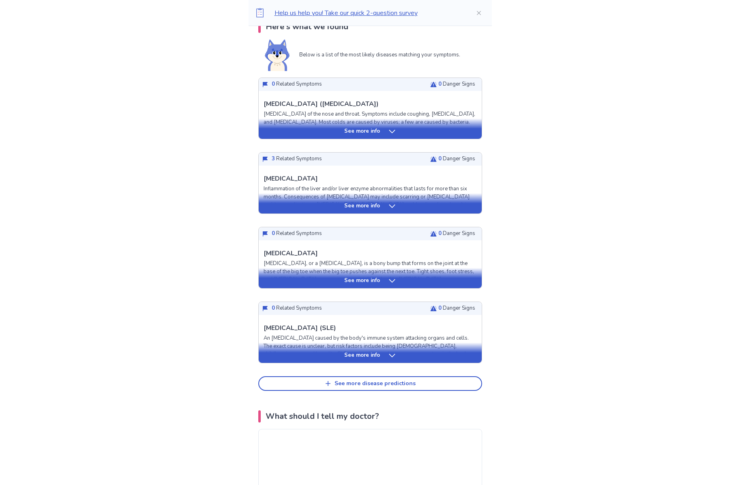
scroll to position [203, 0]
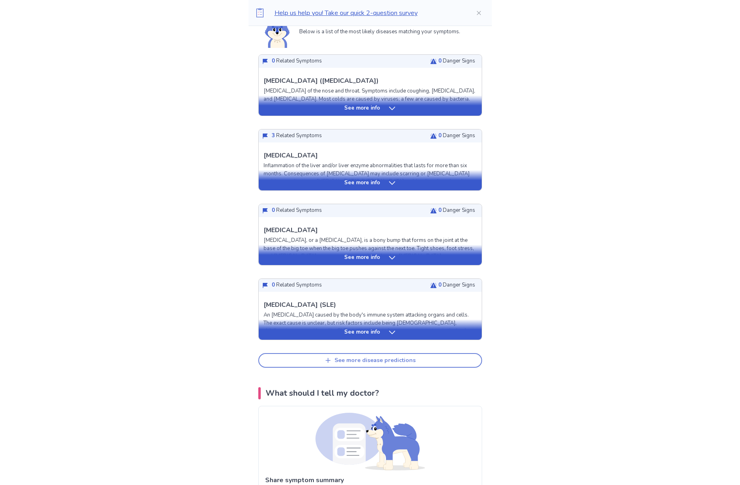
click at [354, 358] on div "See more disease predictions" at bounding box center [374, 360] width 81 height 7
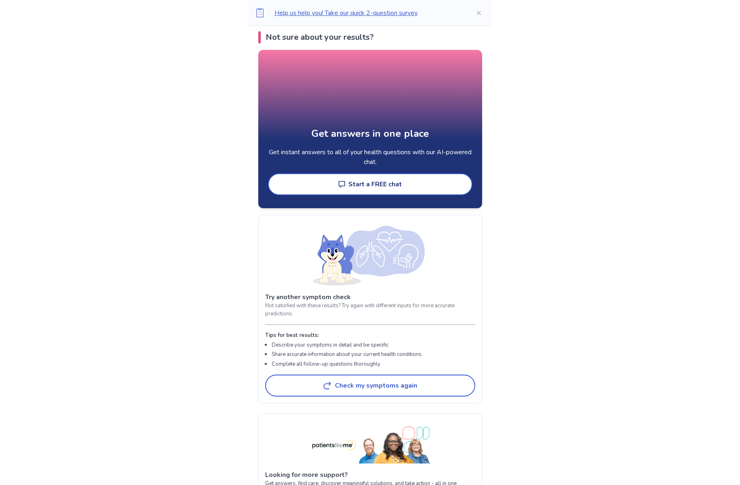
scroll to position [1338, 0]
